Goal: Communication & Community: Answer question/provide support

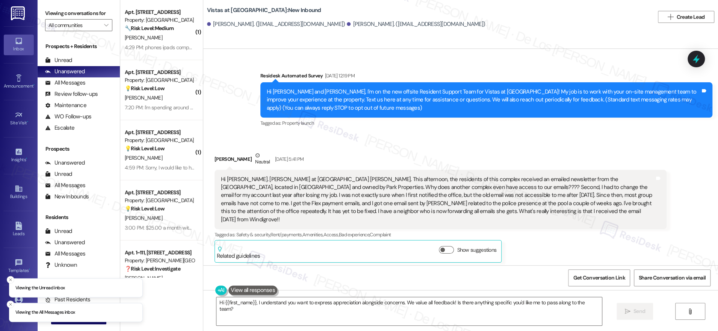
scroll to position [5962, 0]
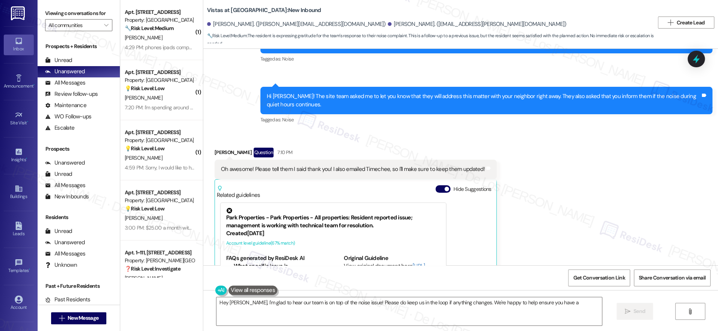
scroll to position [2900, 0]
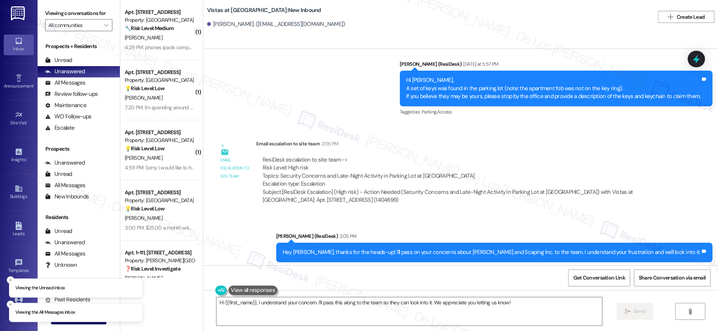
scroll to position [3482, 0]
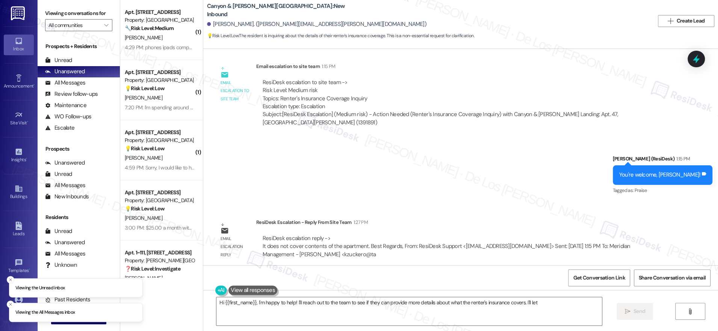
scroll to position [2260, 0]
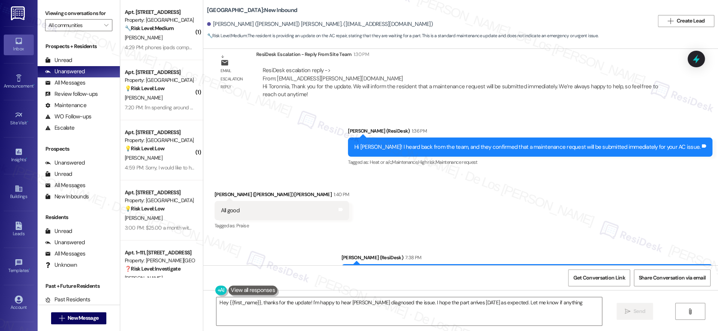
scroll to position [2466, 0]
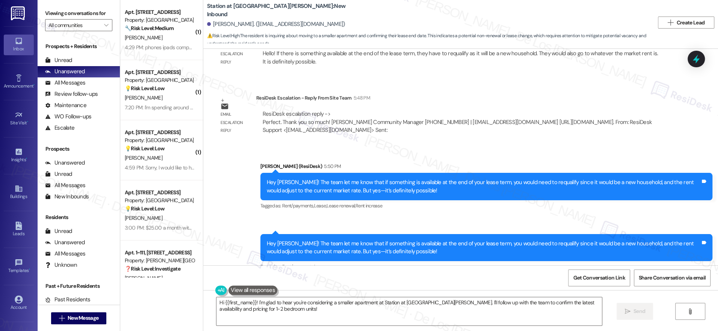
scroll to position [845, 0]
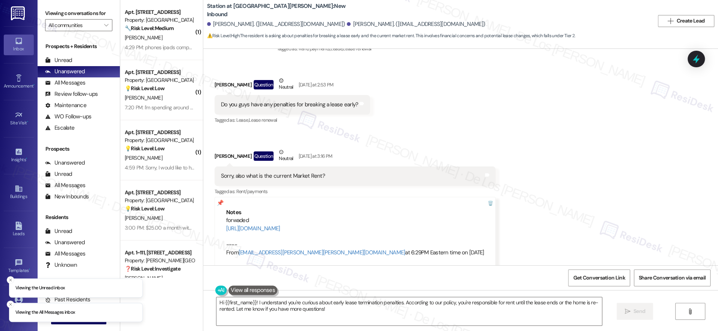
scroll to position [1010, 0]
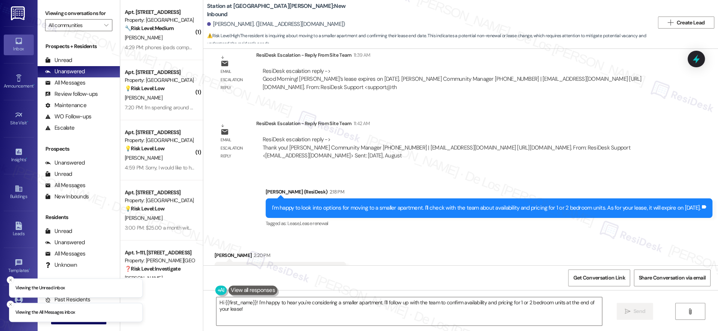
scroll to position [845, 0]
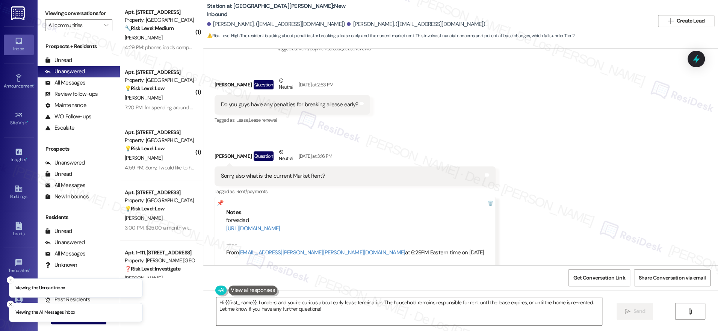
scroll to position [1010, 0]
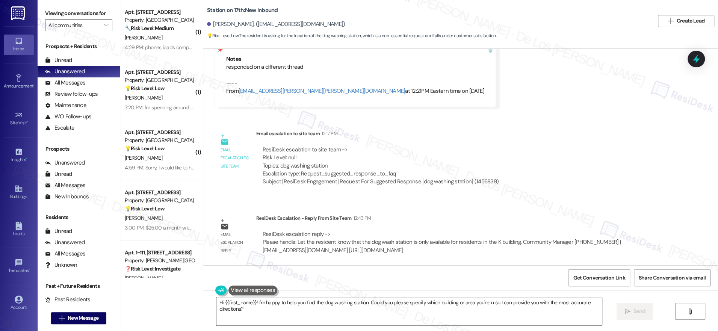
scroll to position [71, 0]
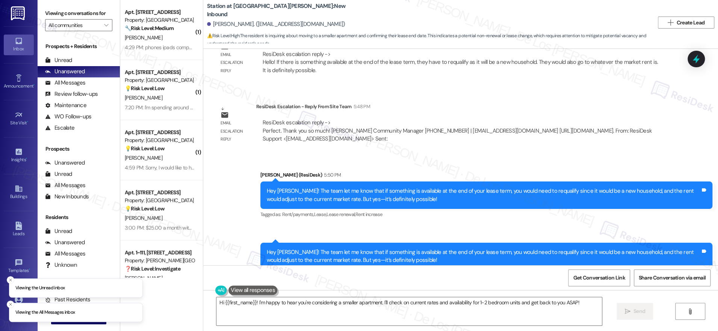
scroll to position [845, 0]
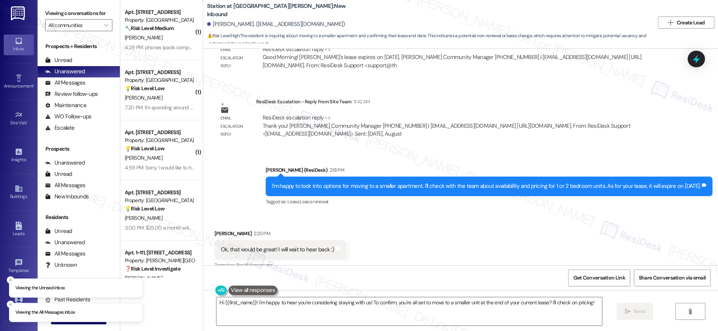
scroll to position [845, 0]
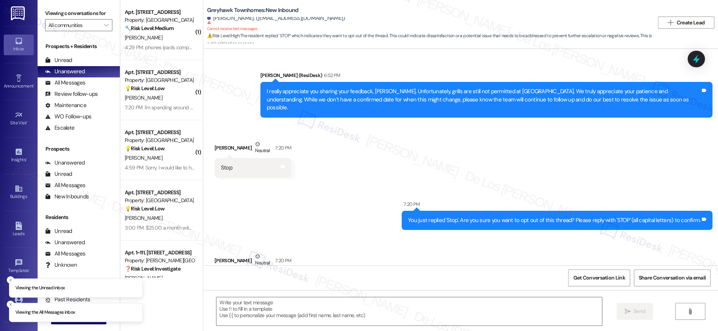
scroll to position [562, 0]
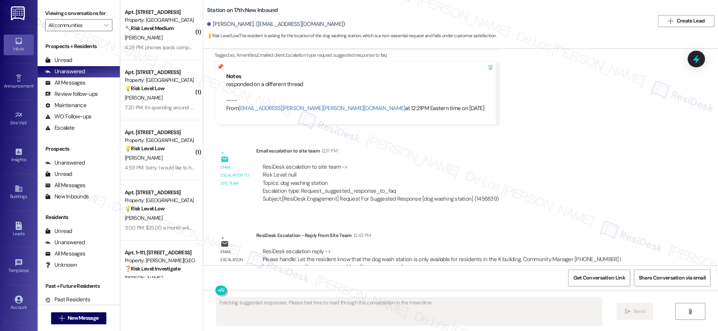
scroll to position [71, 0]
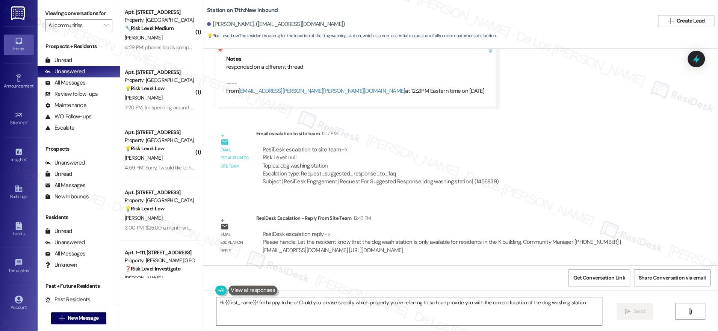
type textarea "Hi {{first_name}}! I'm happy to help! Could you please specify which property y…"
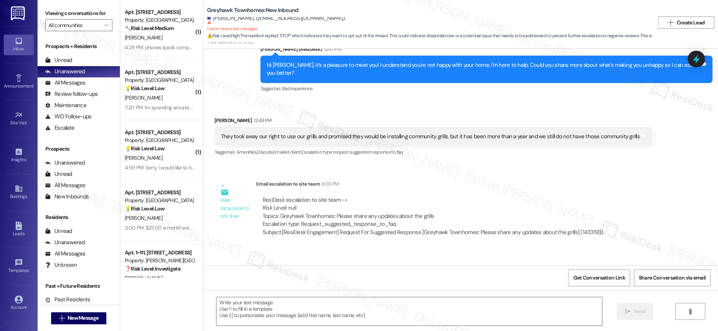
scroll to position [186, 0]
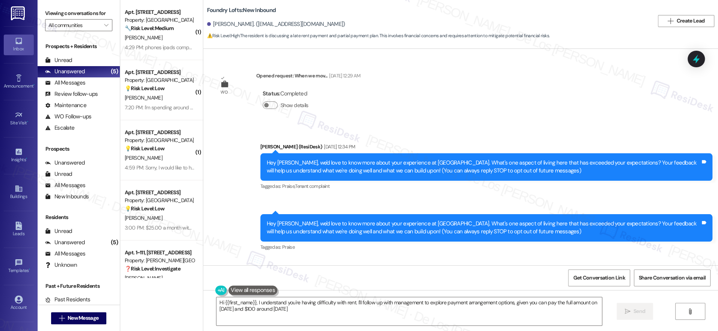
scroll to position [590, 0]
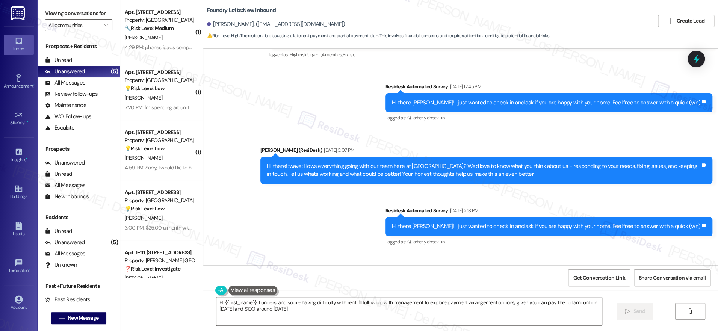
type textarea "Hi {{first_name}}, I understand you're having difficulty with rent. I'll follow…"
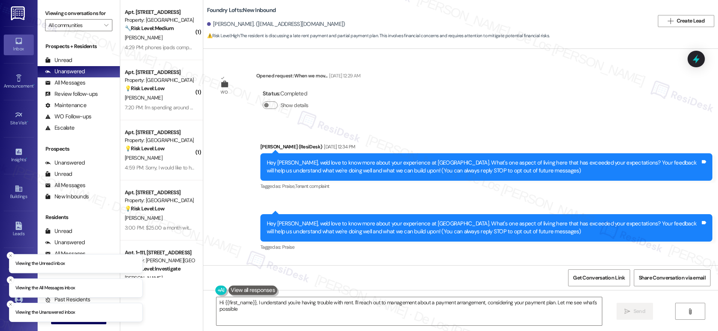
type textarea "Hi {{first_name}}, I understand you're having trouble with rent. I'll reach out…"
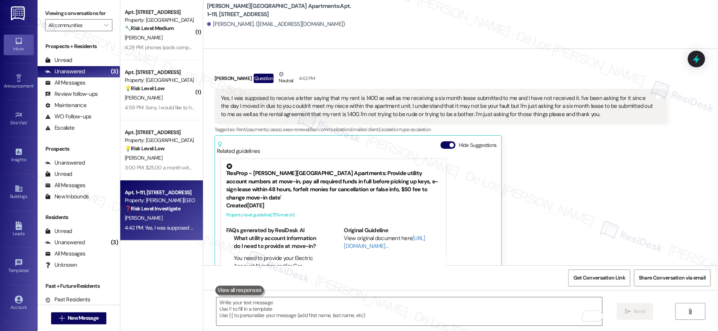
scroll to position [485, 0]
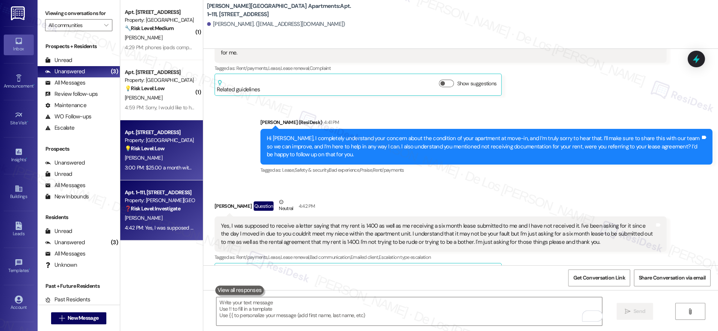
click at [147, 143] on div "Property: [GEOGRAPHIC_DATA]" at bounding box center [160, 140] width 70 height 8
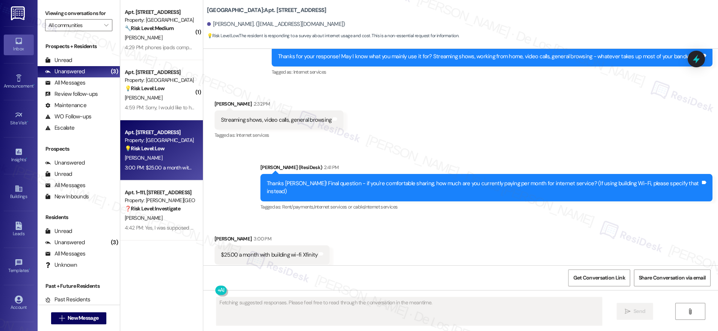
scroll to position [1535, 0]
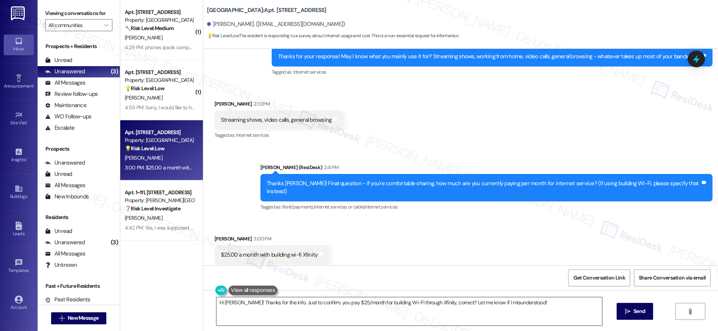
click at [279, 306] on textarea "Hi Cindy! Thanks for the info. Just to confirm, you pay $25/month for building …" at bounding box center [410, 311] width 386 height 28
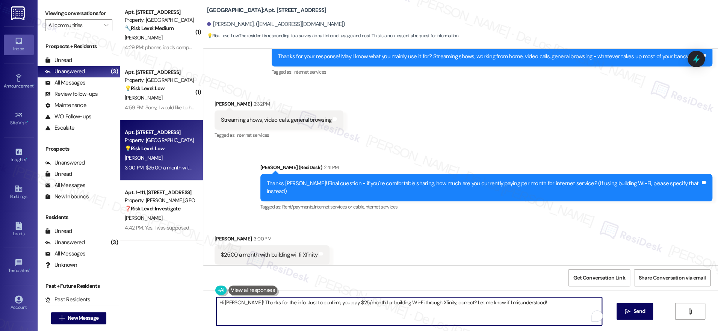
click at [279, 306] on textarea "Hi Cindy! Thanks for the info. Just to confirm, you pay $25/month for building …" at bounding box center [410, 311] width 386 height 28
paste textarea "Thanks, Brandon! We appreciate you sharing this info as we explore better Wi-Fi…"
drag, startPoint x: 249, startPoint y: 304, endPoint x: 231, endPoint y: 305, distance: 18.1
click at [231, 305] on textarea "Thanks, Brandon! We appreciate you sharing this info as we explore better Wi-Fi…" at bounding box center [410, 311] width 386 height 28
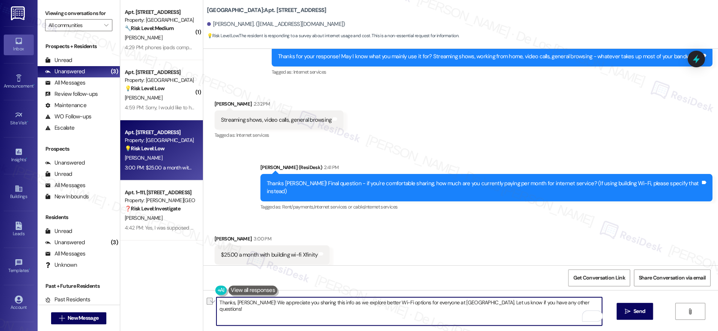
drag, startPoint x: 323, startPoint y: 304, endPoint x: 471, endPoint y: 305, distance: 147.4
click at [471, 305] on textarea "Thanks, Cindy! We appreciate you sharing this info as we explore better Wi-Fi o…" at bounding box center [410, 311] width 386 height 28
type textarea "Thanks, Cindy! We appreciate you sharing this info and answe. Let us know if yo…"
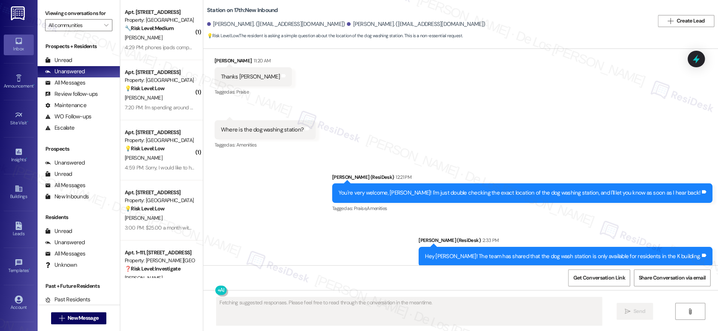
scroll to position [580, 0]
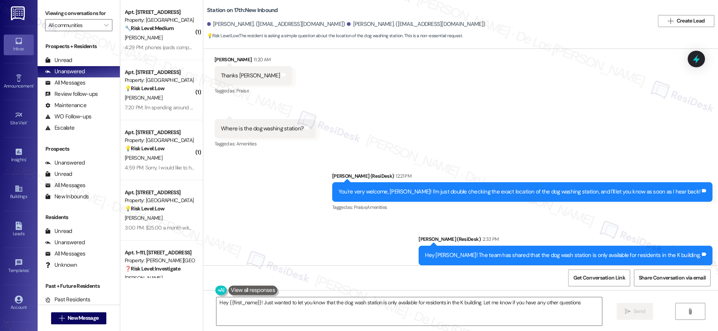
type textarea "Hey {{first_name}}! Just wanted to let you know that the dog wash station is on…"
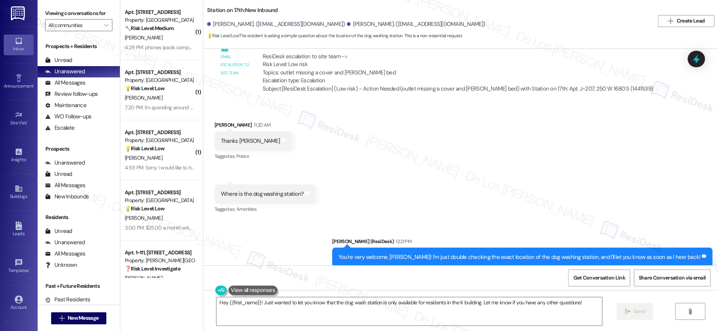
scroll to position [514, 0]
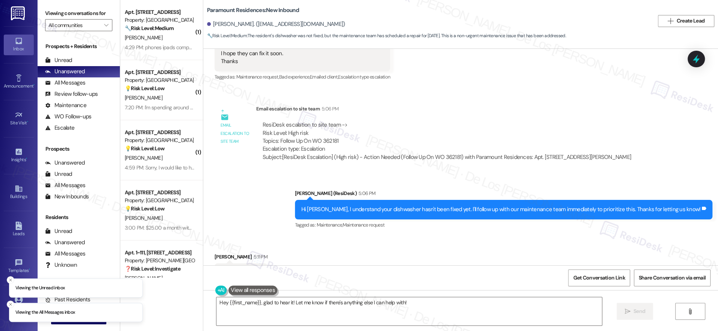
scroll to position [3112, 0]
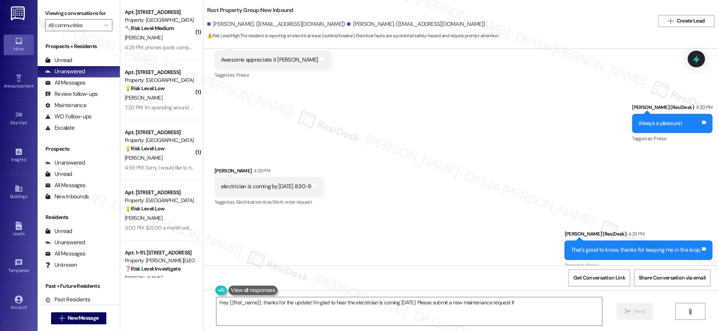
scroll to position [5476, 0]
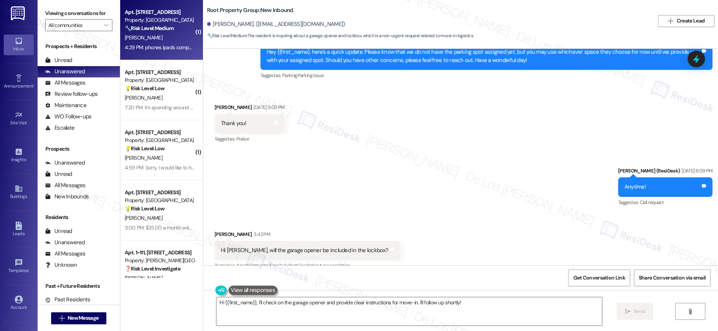
scroll to position [1424, 0]
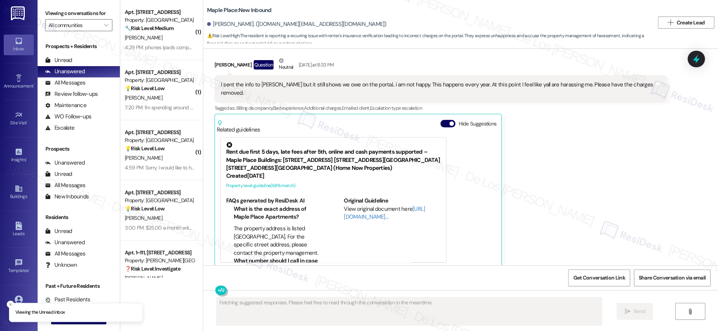
scroll to position [735, 0]
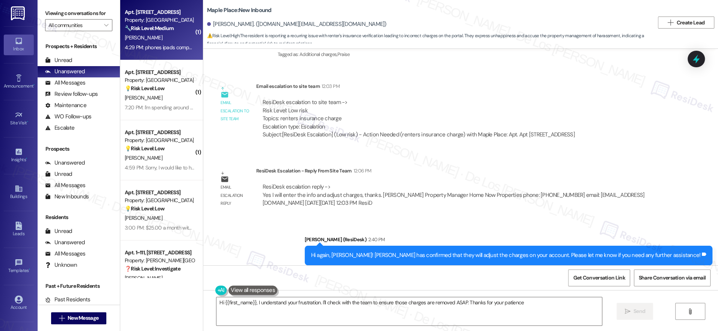
type textarea "Hi {{first_name}}, I understand your frustration. I'll check with the team to e…"
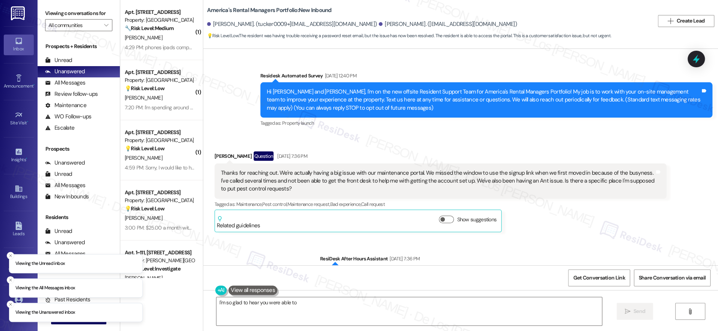
scroll to position [3795, 0]
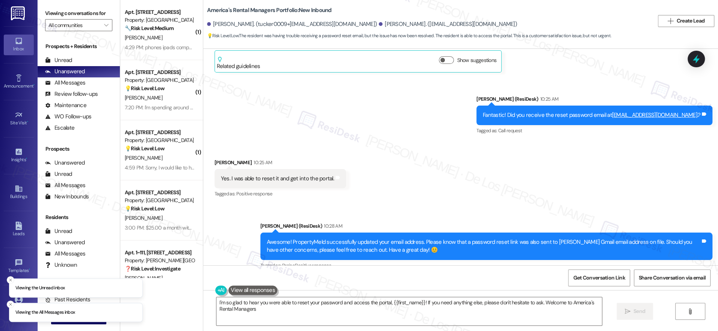
type textarea "I'm so glad to hear you were able to reset your password and access the portal,…"
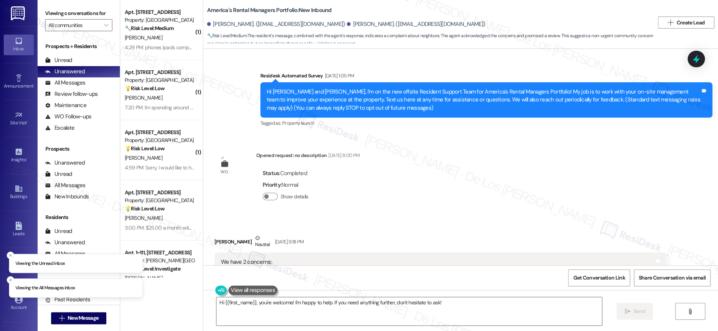
scroll to position [2690, 0]
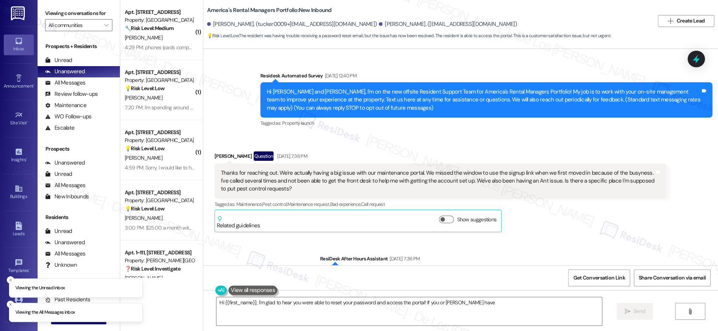
scroll to position [3795, 0]
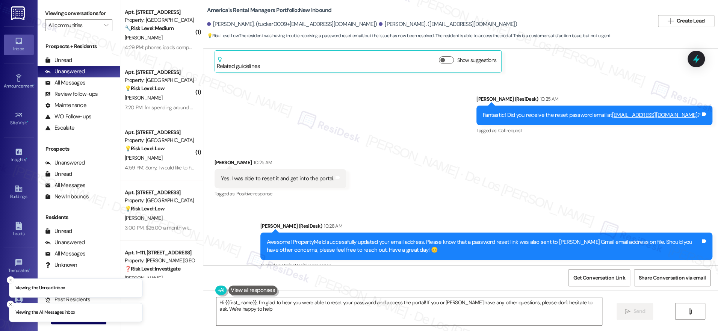
type textarea "Hi {{first_name}}, I'm glad to hear you were able to reset your password and ac…"
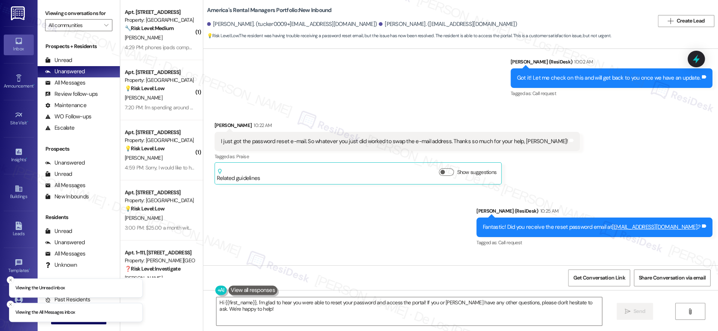
scroll to position [3682, 0]
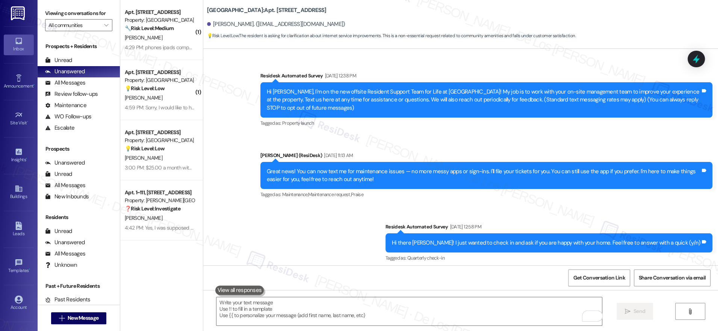
scroll to position [3702, 0]
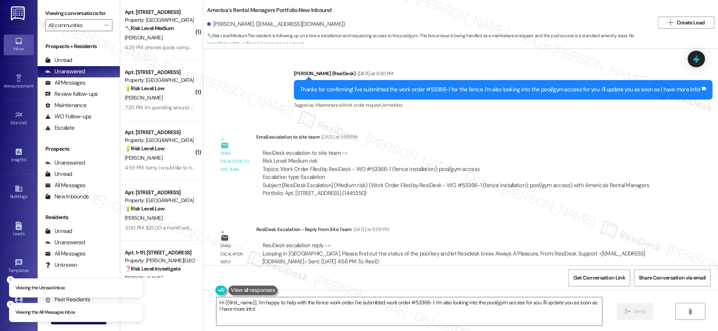
scroll to position [1683, 0]
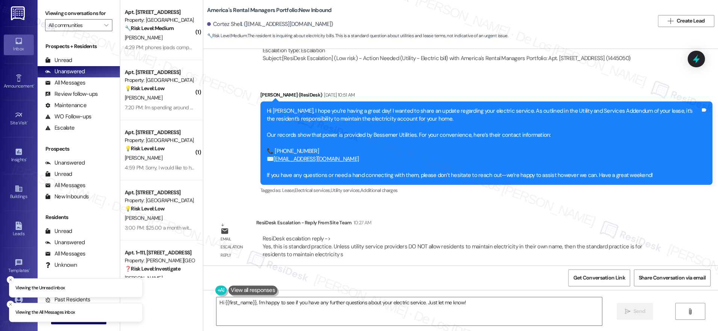
scroll to position [615, 0]
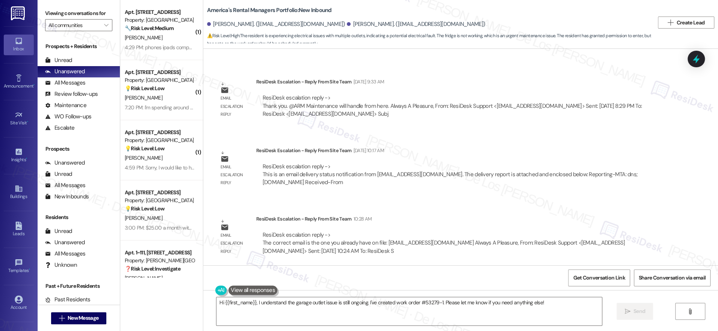
scroll to position [1314, 0]
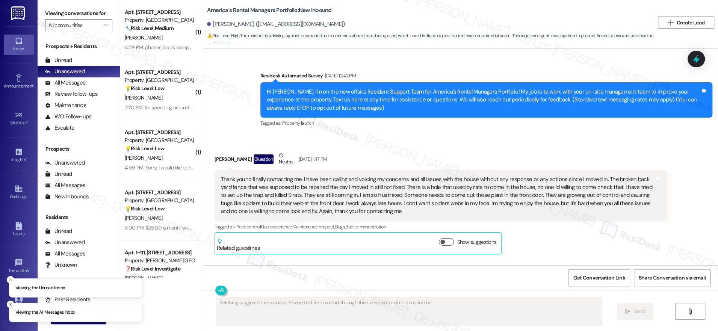
scroll to position [6898, 0]
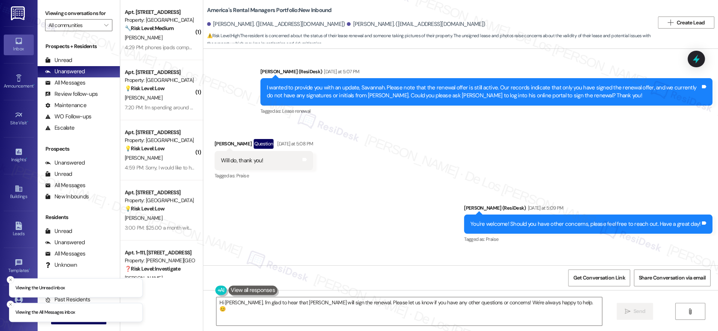
scroll to position [738, 0]
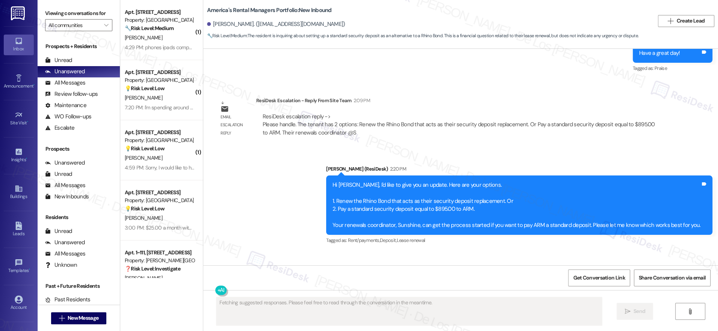
scroll to position [953, 0]
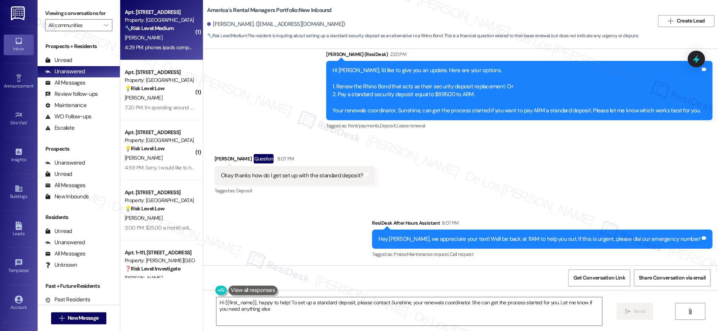
type textarea "Hi {{first_name}}, happy to help! To set up a standard deposit, please contact …"
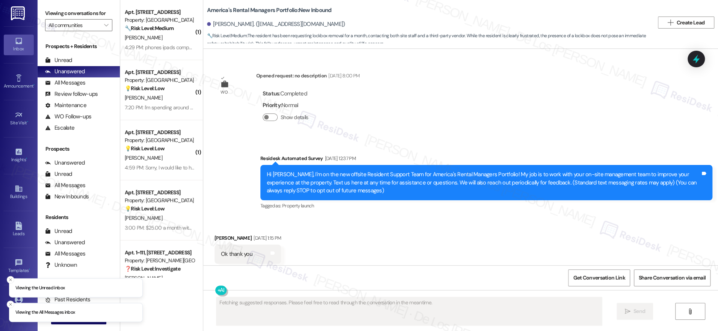
scroll to position [988, 0]
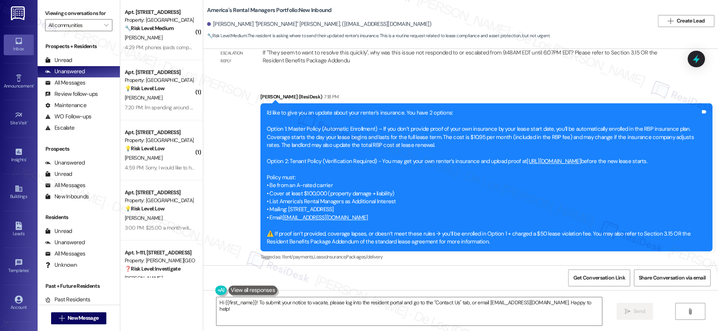
scroll to position [577, 0]
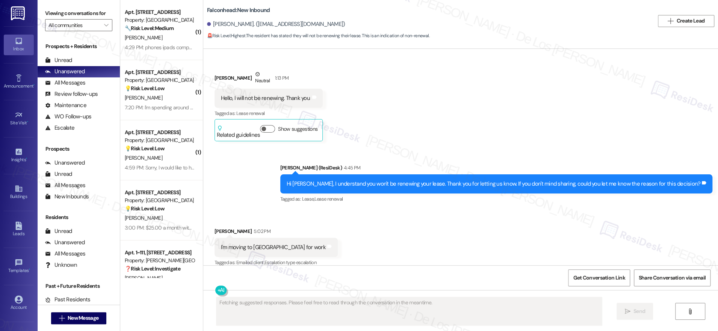
scroll to position [552, 0]
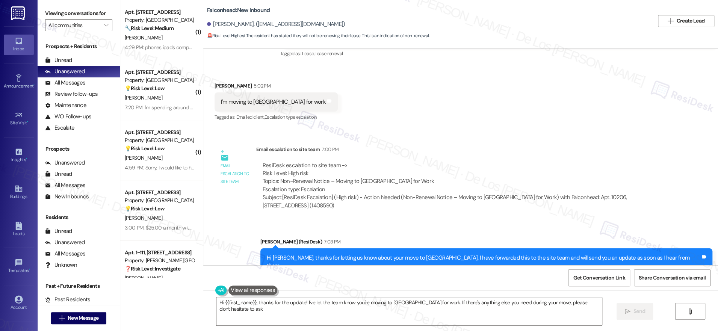
type textarea "Hi {{first_name}}, thanks for the update! I've let the team know you're moving …"
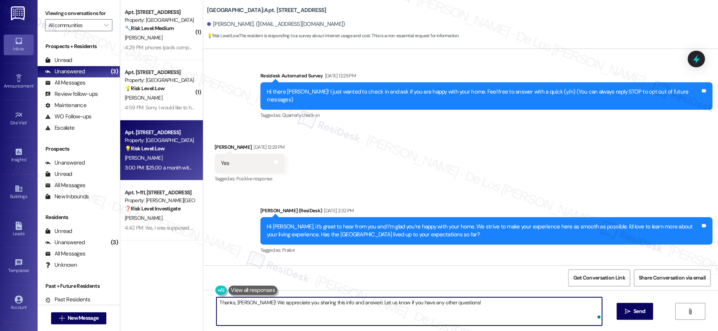
scroll to position [1535, 0]
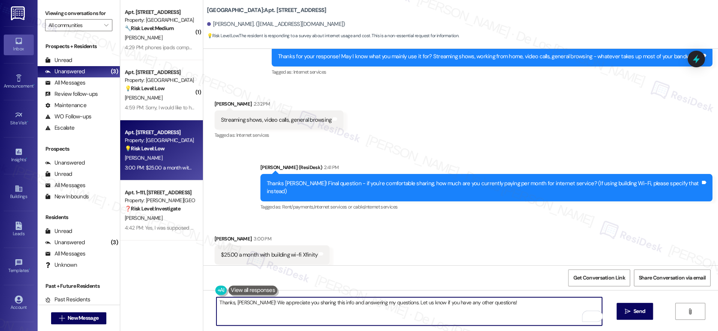
click at [508, 305] on textarea "Thanks, [PERSON_NAME]! We appreciate you sharing this info and answering my que…" at bounding box center [410, 311] width 386 height 28
drag, startPoint x: 428, startPoint y: 304, endPoint x: 523, endPoint y: 318, distance: 96.1
click at [523, 318] on textarea "Thanks, Cindy! We appreciate you sharing this info and answering my questions. …" at bounding box center [410, 311] width 386 height 28
paste textarea ""Thanks, Cindy! We really appreciate you sharing this information and answering…"
click at [217, 301] on textarea ""Thanks, Cindy! We really appreciate you sharing this information and answering…" at bounding box center [410, 311] width 386 height 28
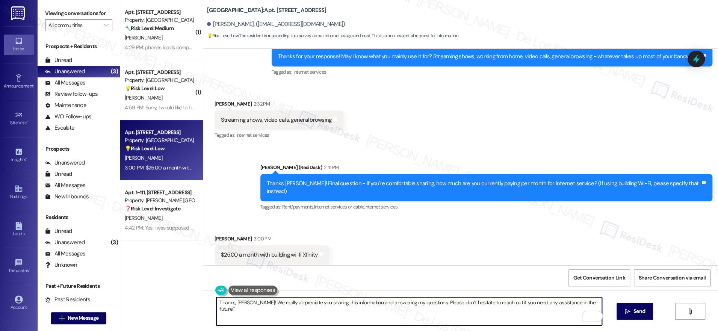
click at [585, 305] on textarea "Thanks, Cindy! We really appreciate you sharing this information and answering …" at bounding box center [410, 311] width 386 height 28
type textarea "Thanks, Cindy! We really appreciate you sharing this information and answering …"
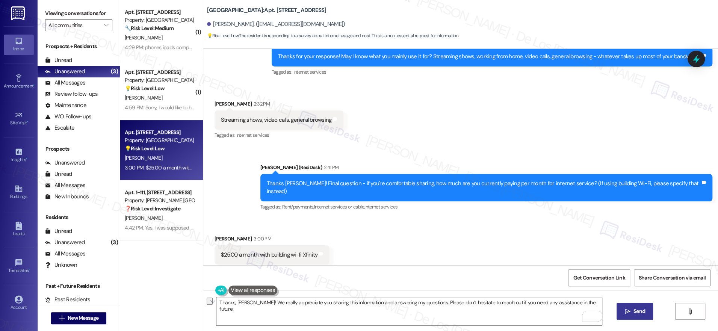
click at [636, 306] on button " Send" at bounding box center [635, 311] width 36 height 17
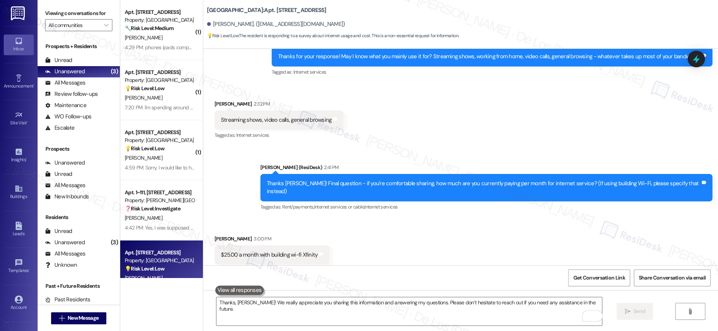
drag, startPoint x: 155, startPoint y: 50, endPoint x: 242, endPoint y: 71, distance: 89.4
click at [155, 50] on div "4:29 PM: phones ipads computers gaming consoles alexa 4:29 PM: phones ipads com…" at bounding box center [188, 47] width 126 height 7
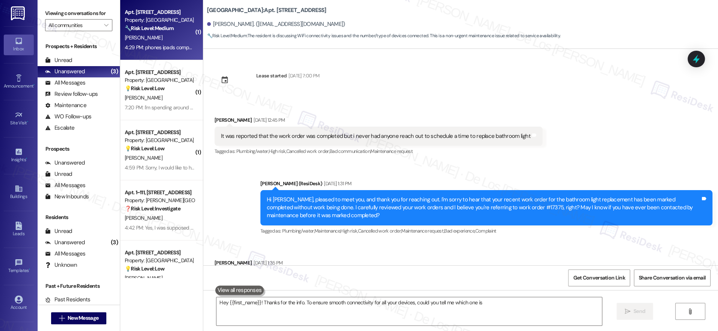
scroll to position [2433, 0]
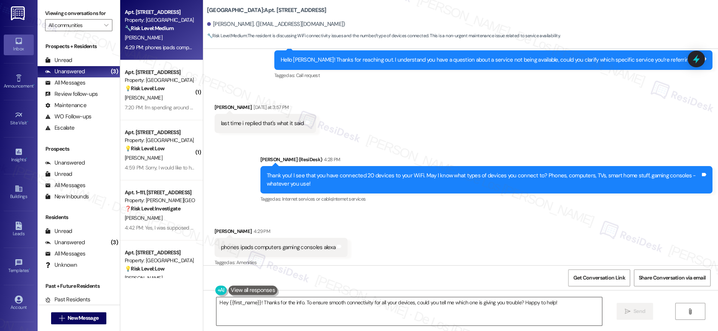
click at [338, 305] on textarea "Hey {{first_name}}! Thanks for the info. To ensure smooth connectivity for all …" at bounding box center [410, 311] width 386 height 28
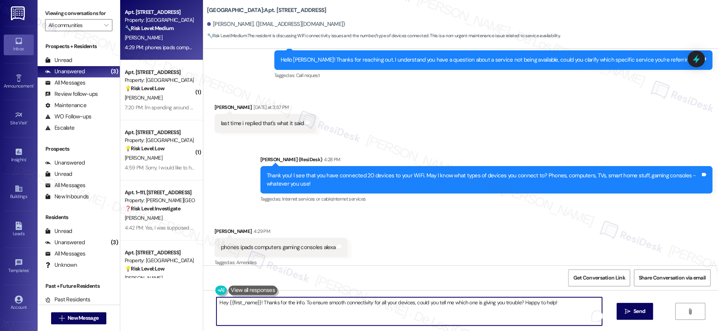
click at [338, 305] on textarea "Hey {{first_name}}! Thanks for the info. To ensure smooth connectivity for all …" at bounding box center [410, 311] width 386 height 28
paste textarea "And what do you mainly use it for? Streaming shows, working from home, video ca…"
type textarea "And what do you mainly use it for? Streaming shows, working from home, video ca…"
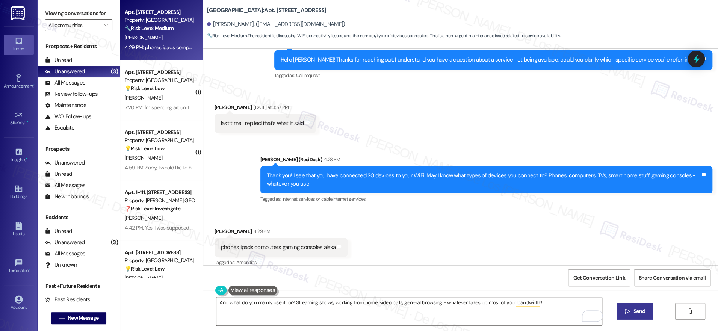
click at [630, 310] on span " Send" at bounding box center [635, 312] width 24 height 8
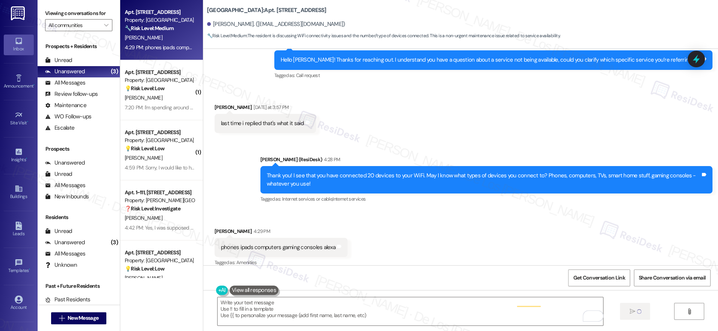
type textarea "Fetching suggested responses. Please feel free to read through the conversation…"
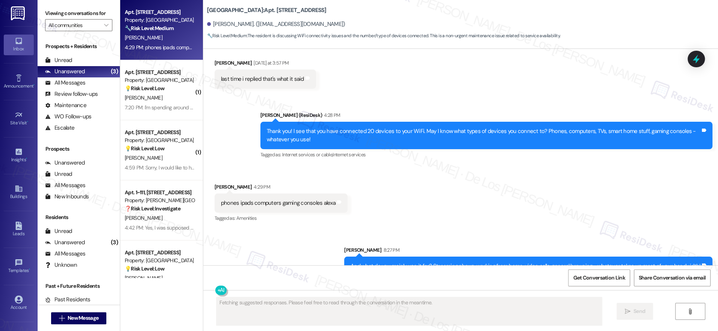
scroll to position [2485, 0]
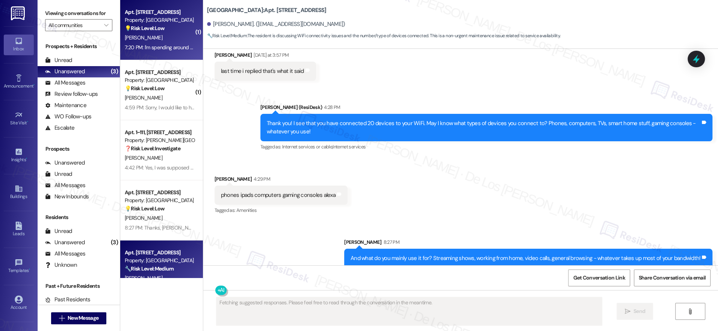
click at [152, 44] on div "7:20 PM: I'm spending around $60/month for my service. 7:20 PM: I'm spending ar…" at bounding box center [186, 47] width 123 height 7
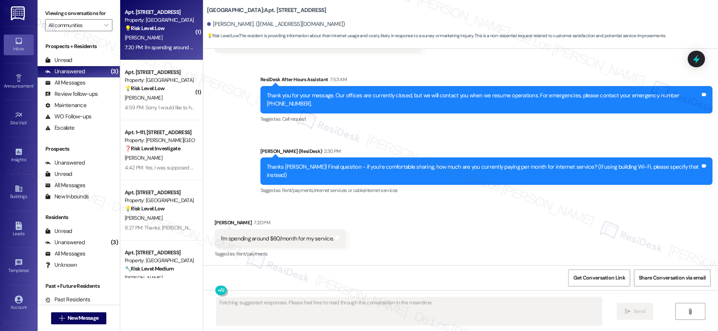
scroll to position [957, 0]
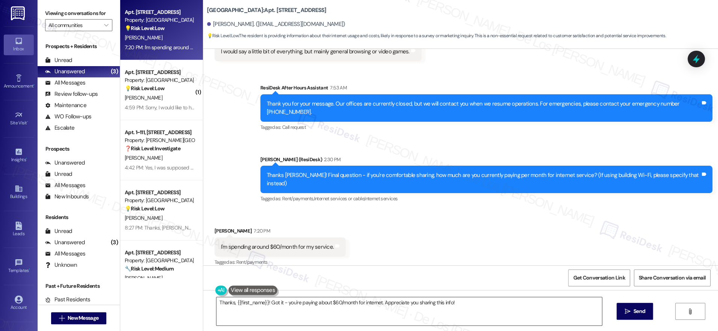
click at [297, 317] on textarea "Thanks, {{first_name}}! Got it - you're paying about $60/month for internet. Ap…" at bounding box center [410, 311] width 386 height 28
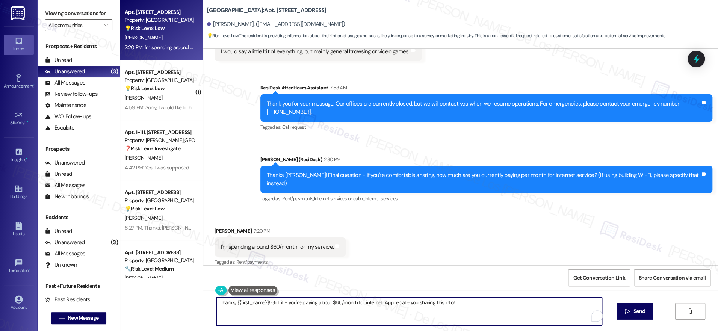
click at [297, 317] on textarea "Thanks, {{first_name}}! Got it - you're paying about $60/month for internet. Ap…" at bounding box center [410, 311] width 386 height 28
click at [298, 317] on textarea "Thanks, {{first_name}}! Got it - you're paying about $60/month for internet. Ap…" at bounding box center [410, 311] width 386 height 28
paste textarea "! We really appreciate you sharing this information and answering my questions.…"
click at [231, 303] on textarea "Thanks, ! We really appreciate you sharing this information and answering my qu…" at bounding box center [410, 311] width 386 height 28
type textarea "Thanks, Jacob! We really appreciate you sharing this information and answering …"
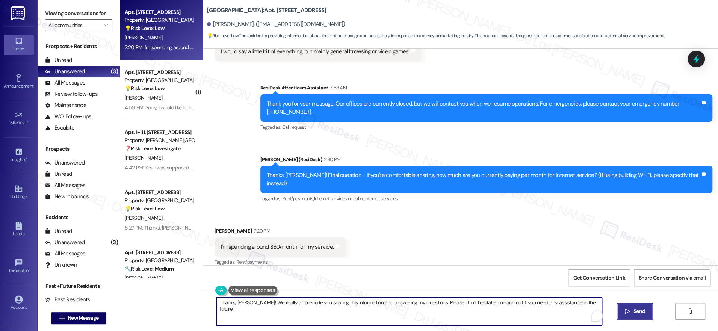
click at [638, 310] on span "Send" at bounding box center [640, 312] width 12 height 8
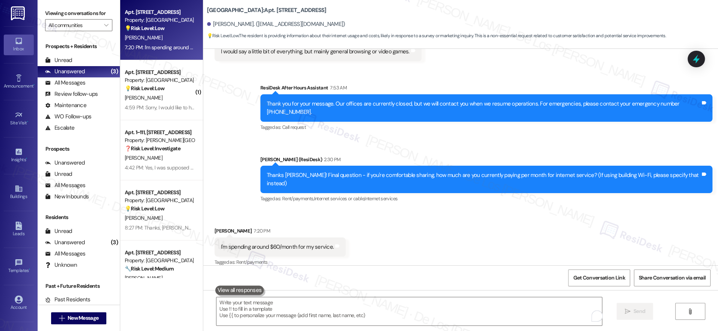
scroll to position [1010, 0]
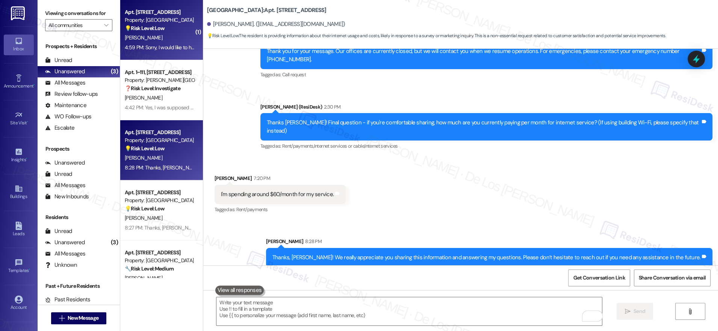
click at [165, 45] on div "4:59 PM: Sorry, I would like to hear your prices first, also the reliability, s…" at bounding box center [258, 47] width 267 height 7
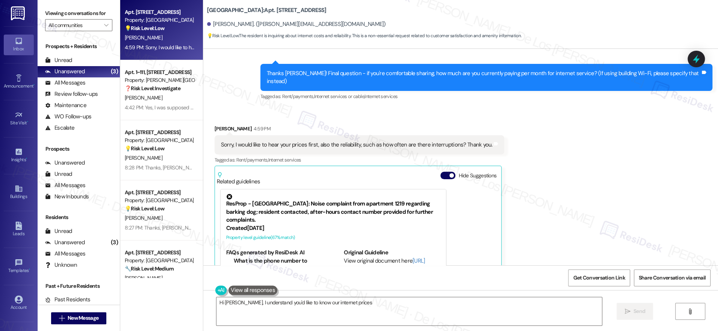
scroll to position [2179, 0]
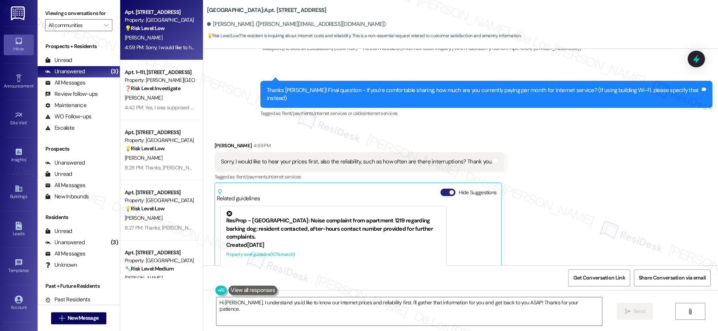
click at [441, 189] on button "Hide Suggestions" at bounding box center [448, 193] width 15 height 8
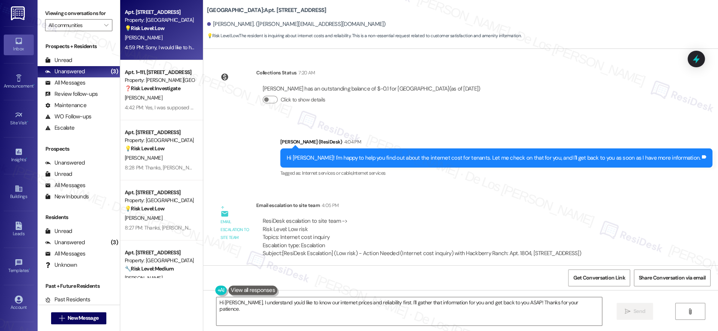
scroll to position [2108, 0]
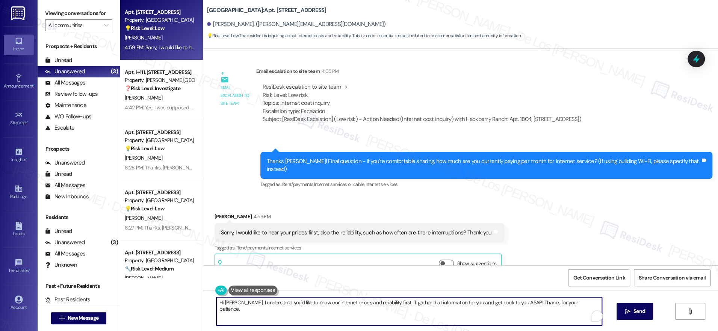
click at [319, 300] on textarea "Hi Cindy, I understand you'd like to know our internet prices and reliability f…" at bounding box center [410, 311] width 386 height 28
paste textarea "we are not providing internet services at the moment."
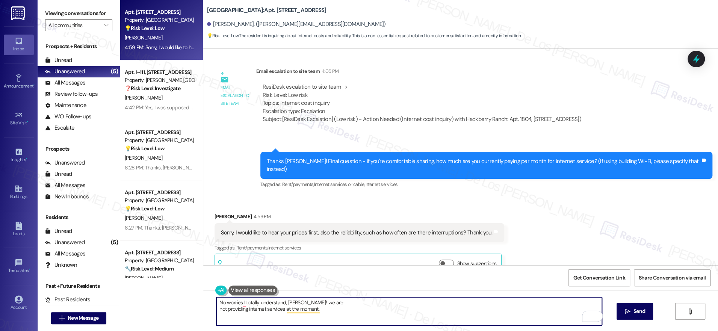
click at [297, 303] on textarea "No worries I totally understand, Cindy! we are not providing internet services …" at bounding box center [410, 311] width 386 height 28
drag, startPoint x: 336, startPoint y: 303, endPoint x: 297, endPoint y: 302, distance: 38.8
click at [297, 302] on textarea "No worries I totally understand, Cindy! As per the team, we are not providing i…" at bounding box center [410, 311] width 386 height 28
drag, startPoint x: 214, startPoint y: 310, endPoint x: 280, endPoint y: 317, distance: 67.3
click at [217, 310] on textarea "No worries I totally understand, Cindy! We are not providing internet services …" at bounding box center [410, 311] width 386 height 28
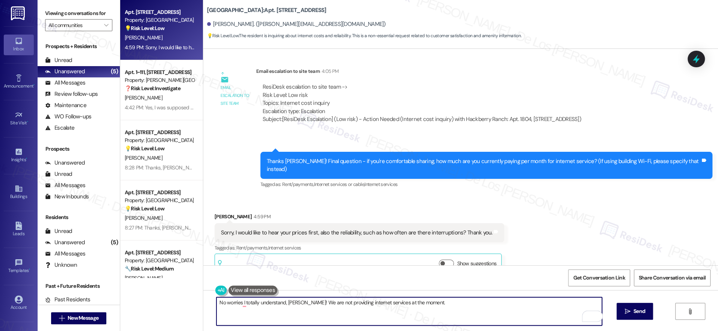
click at [430, 304] on textarea "No worries I totally understand, Cindy! We are not providing internet services …" at bounding box center [410, 311] width 386 height 28
click at [297, 302] on textarea "No worries I totally understand, Cindy! We are not providing internet services …" at bounding box center [410, 311] width 386 height 28
paste textarea ""No worries, I completely understand, Cindy! As confirmed with the team, we’re …"
click at [217, 300] on textarea ""No worries, I completely understand, Cindy! As confirmed with the team, we’re …" at bounding box center [410, 311] width 386 height 28
click at [495, 302] on textarea "No worries, I completely understand, Cindy! As confirmed with the team, we’re n…" at bounding box center [410, 311] width 386 height 28
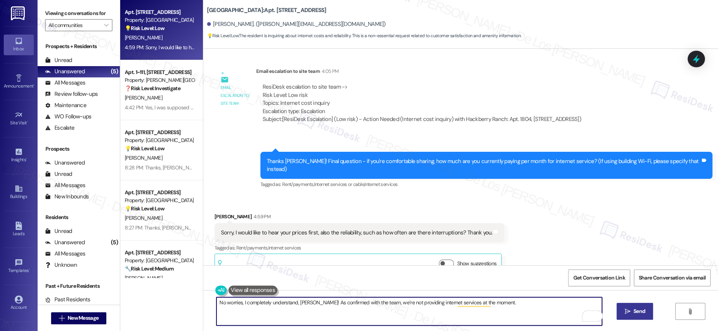
type textarea "No worries, I completely understand, Cindy! As confirmed with the team, we’re n…"
click at [628, 308] on span " Send" at bounding box center [635, 312] width 24 height 8
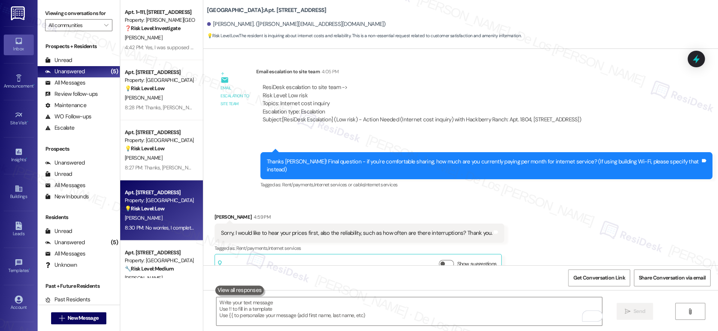
scroll to position [0, 0]
click at [99, 59] on div "Unread (0)" at bounding box center [79, 60] width 82 height 11
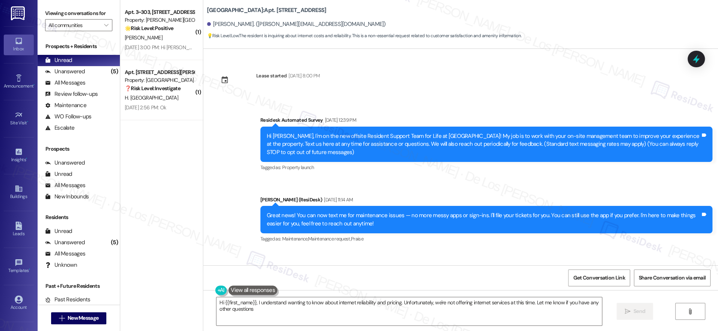
type textarea "Hi {{first_name}}, I understand wanting to know about internet reliability and …"
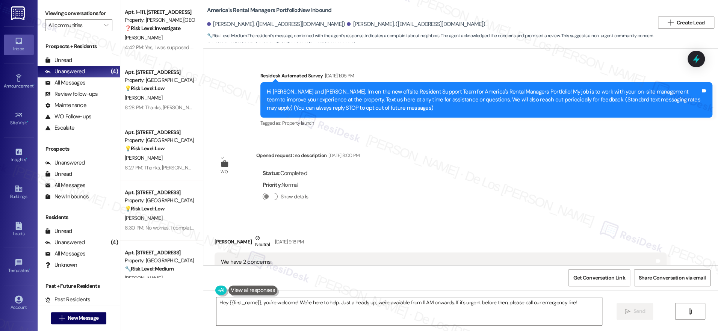
scroll to position [2690, 0]
